Goal: Transaction & Acquisition: Purchase product/service

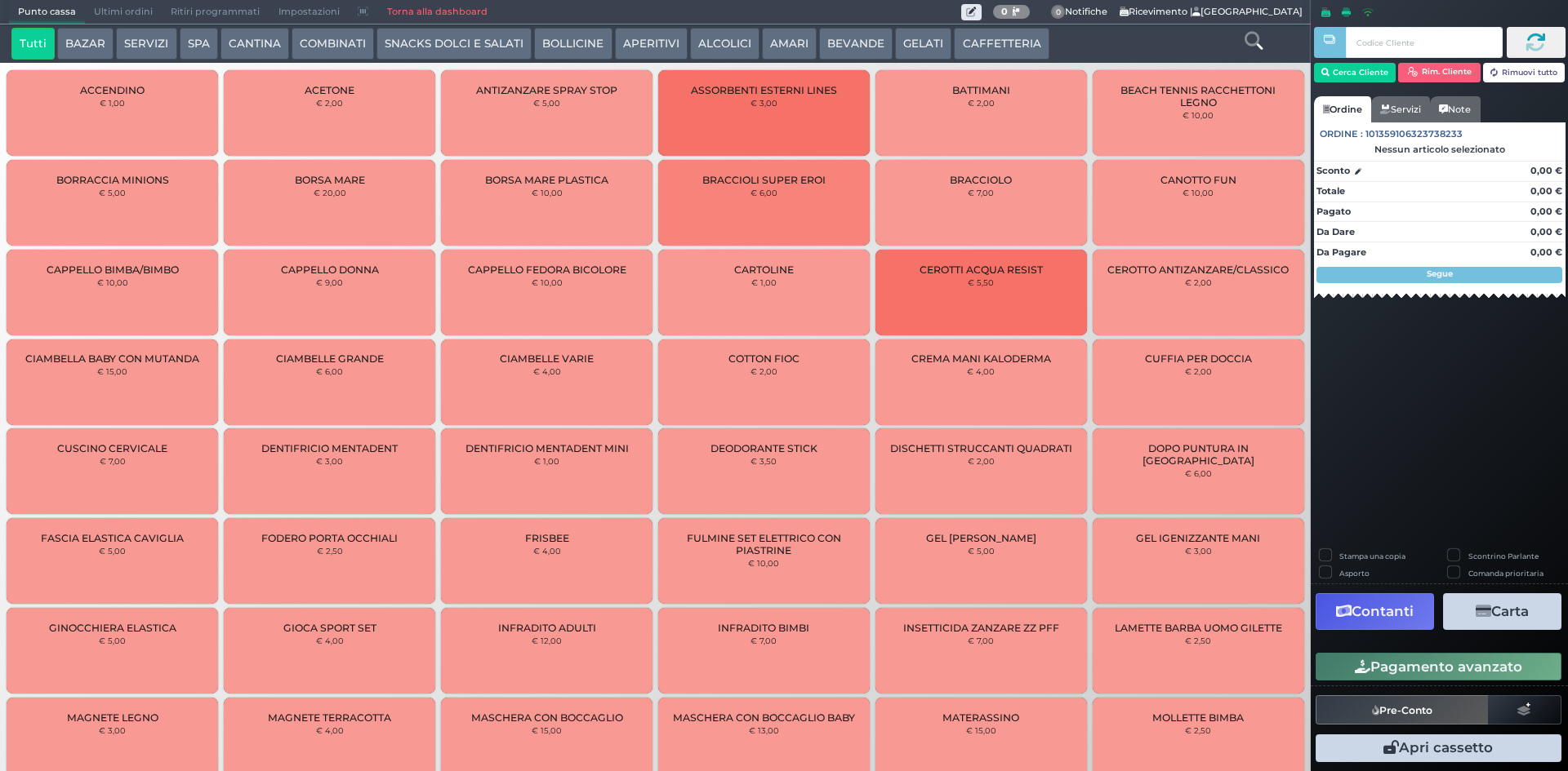
click at [1254, 35] on icon at bounding box center [1254, 41] width 18 height 18
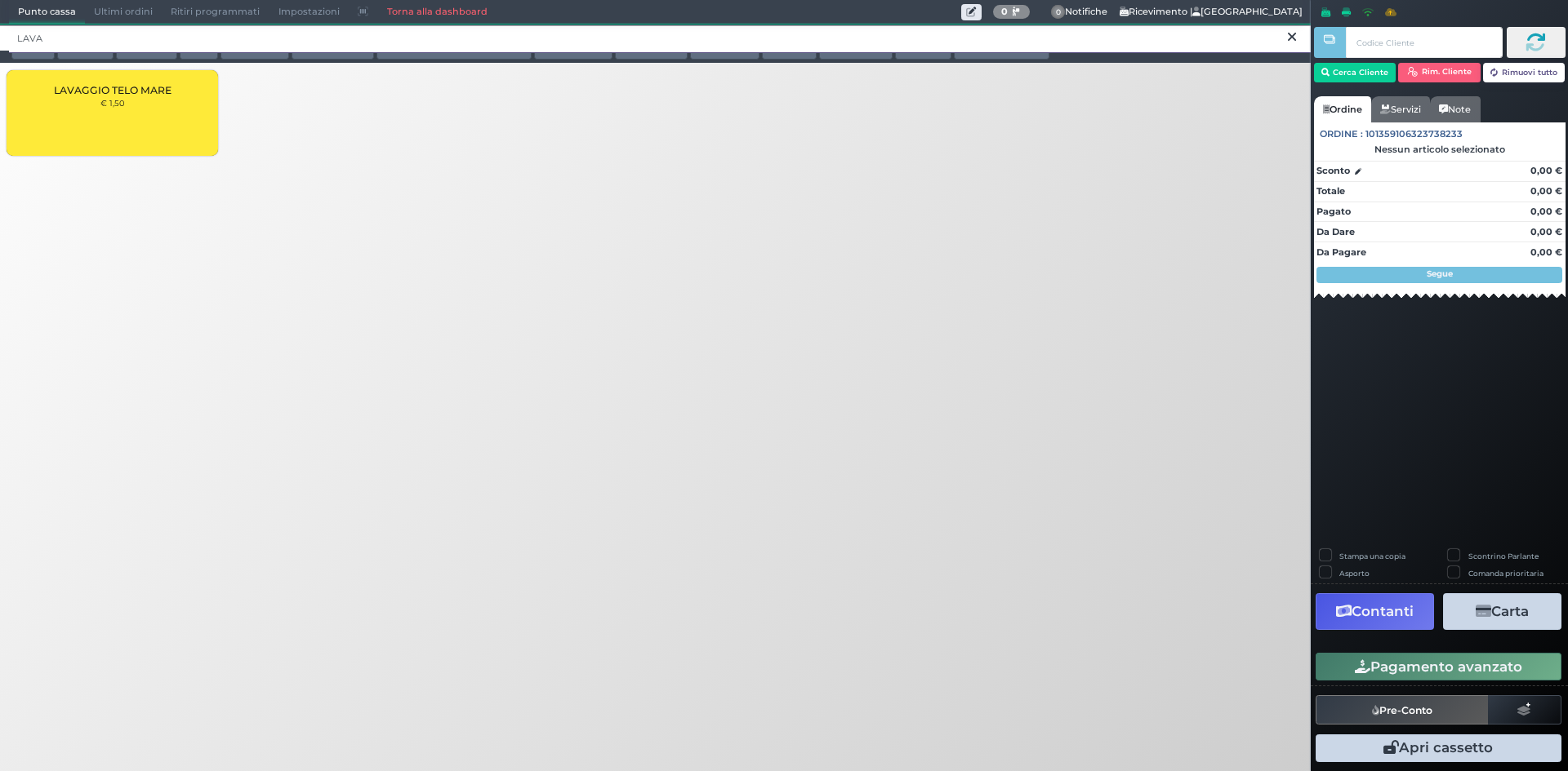
type input "LAVA"
click at [130, 129] on div "LAVAGGIO TELO MARE € 1,50" at bounding box center [112, 112] width 211 height 85
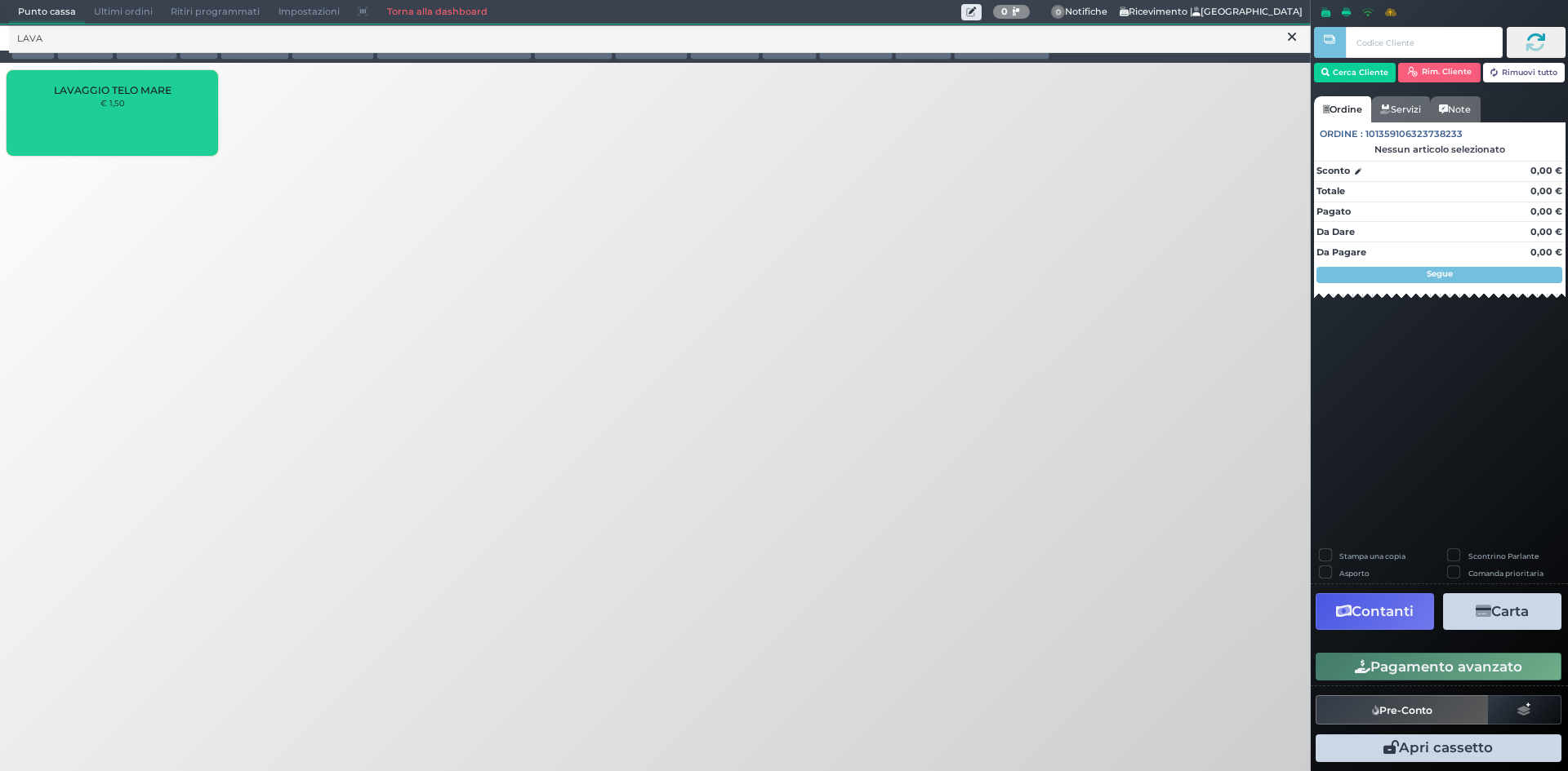
click at [130, 129] on div "LAVAGGIO TELO MARE € 1,50" at bounding box center [112, 112] width 211 height 85
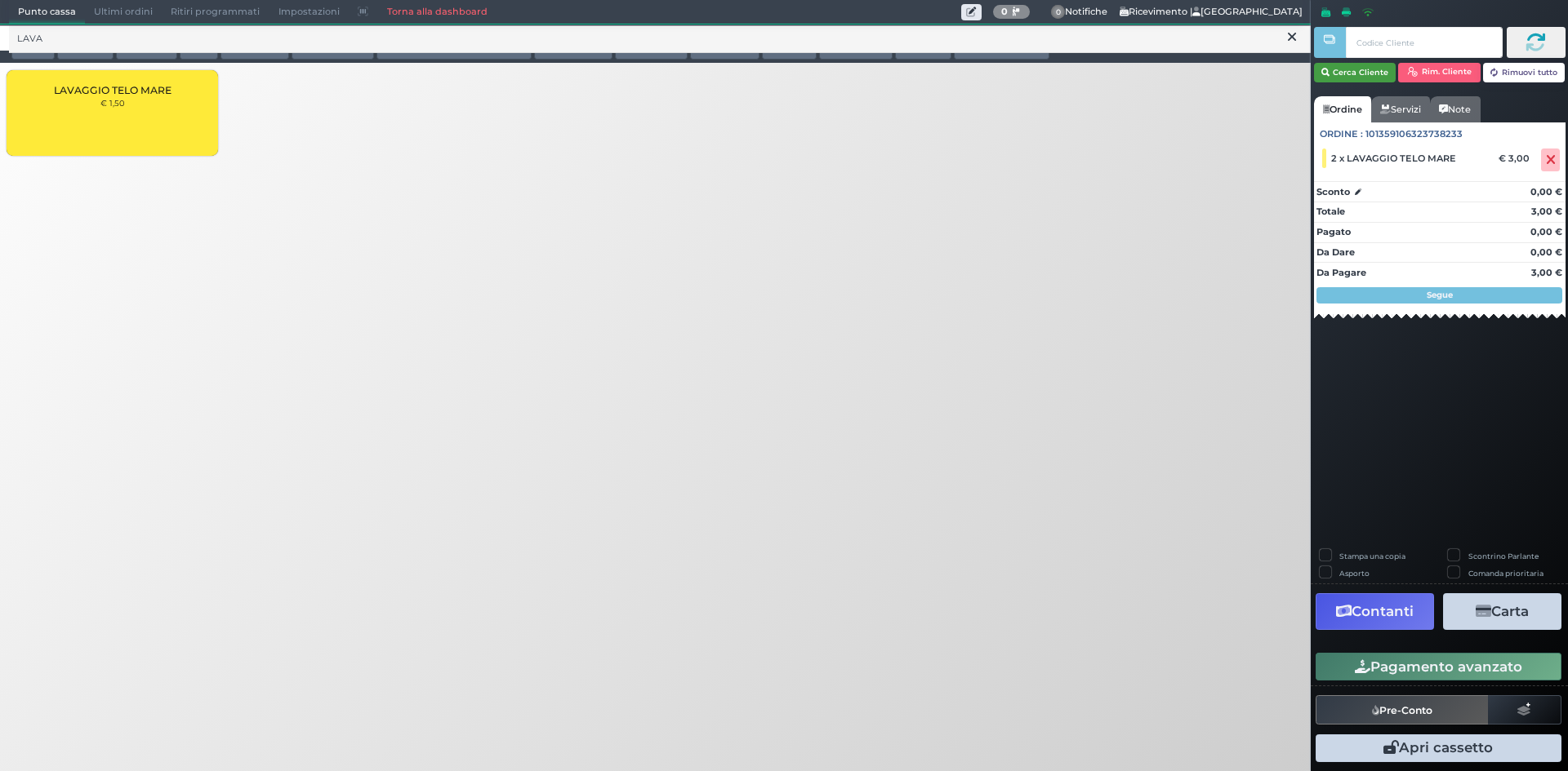
click at [1377, 71] on button "Cerca Cliente" at bounding box center [1355, 73] width 83 height 20
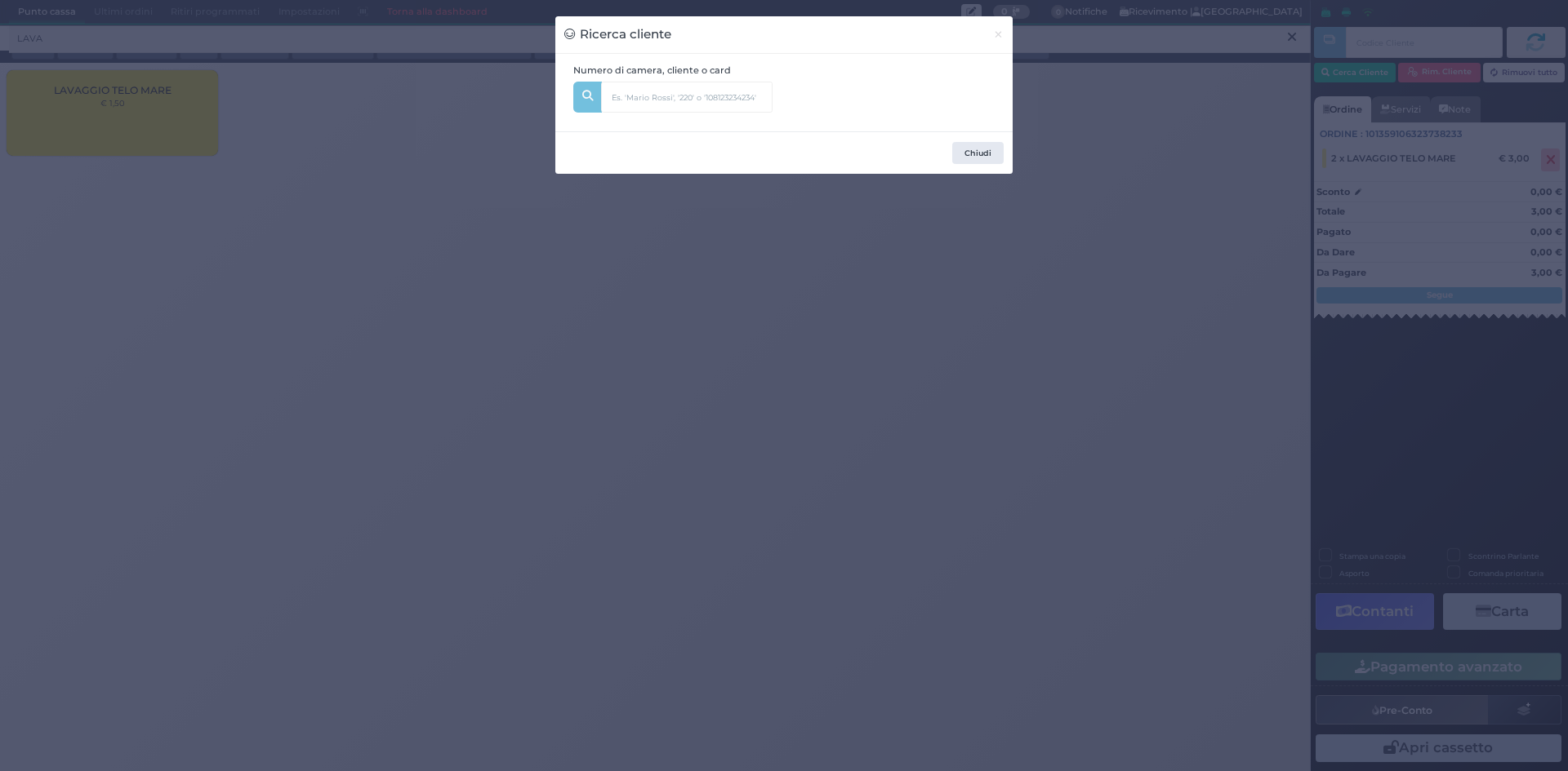
click at [785, 93] on input "text" at bounding box center [713, 92] width 226 height 20
click at [705, 94] on input "text" at bounding box center [686, 97] width 172 height 31
type input "205"
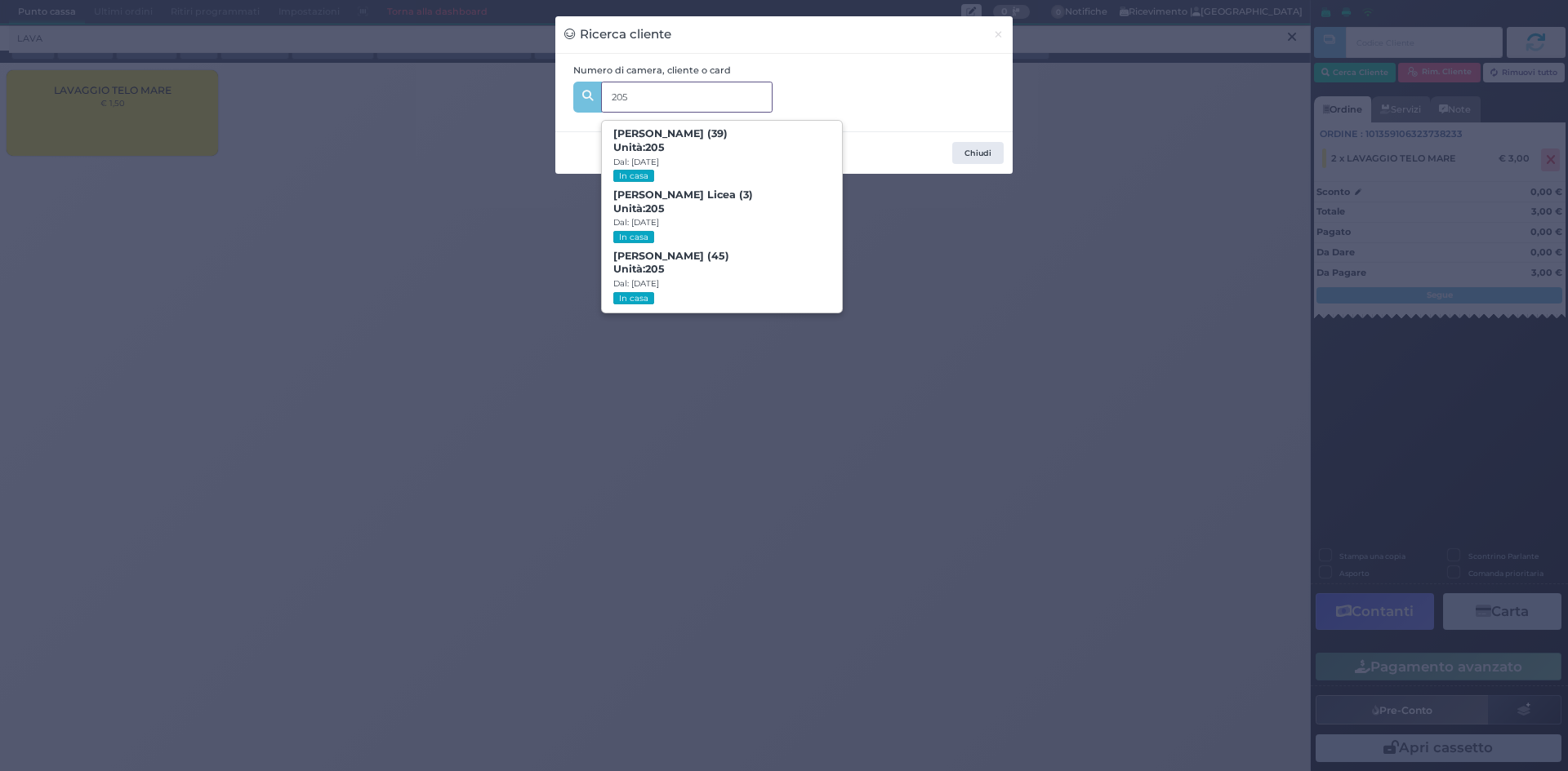
click at [697, 259] on b "Mirella Afflitto (45) Unità: 205" at bounding box center [671, 262] width 116 height 26
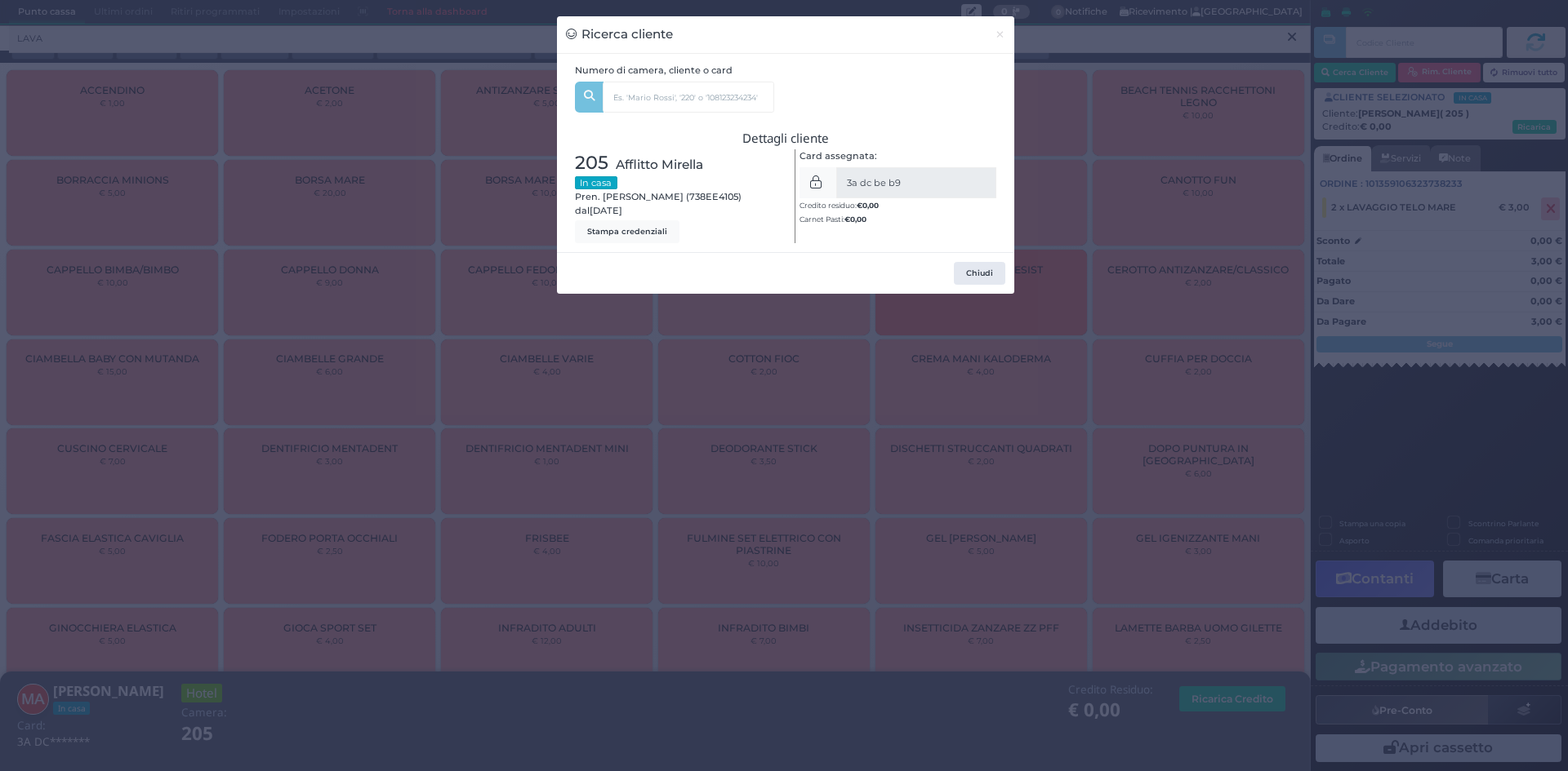
click at [1247, 251] on div "Ricerca cliente × Numero di camera, cliente o card 205 Frank Bello Licea (39) U…" at bounding box center [784, 386] width 1568 height 771
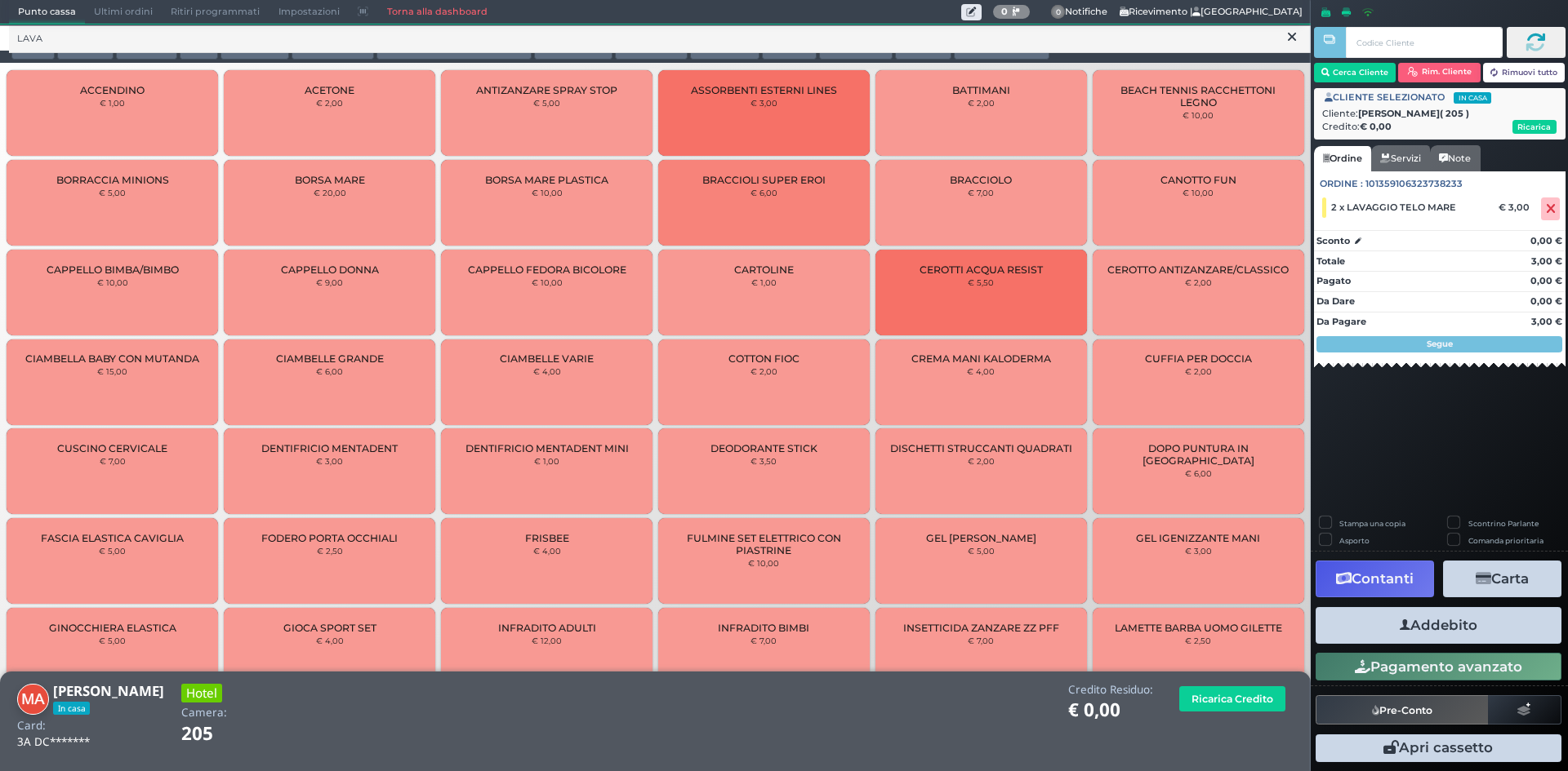
click at [1400, 619] on icon "button" at bounding box center [1406, 625] width 11 height 17
